Goal: Task Accomplishment & Management: Manage account settings

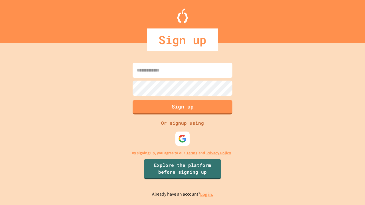
click at [207, 195] on link "Log in." at bounding box center [206, 195] width 13 height 6
